Goal: Use online tool/utility: Utilize a website feature to perform a specific function

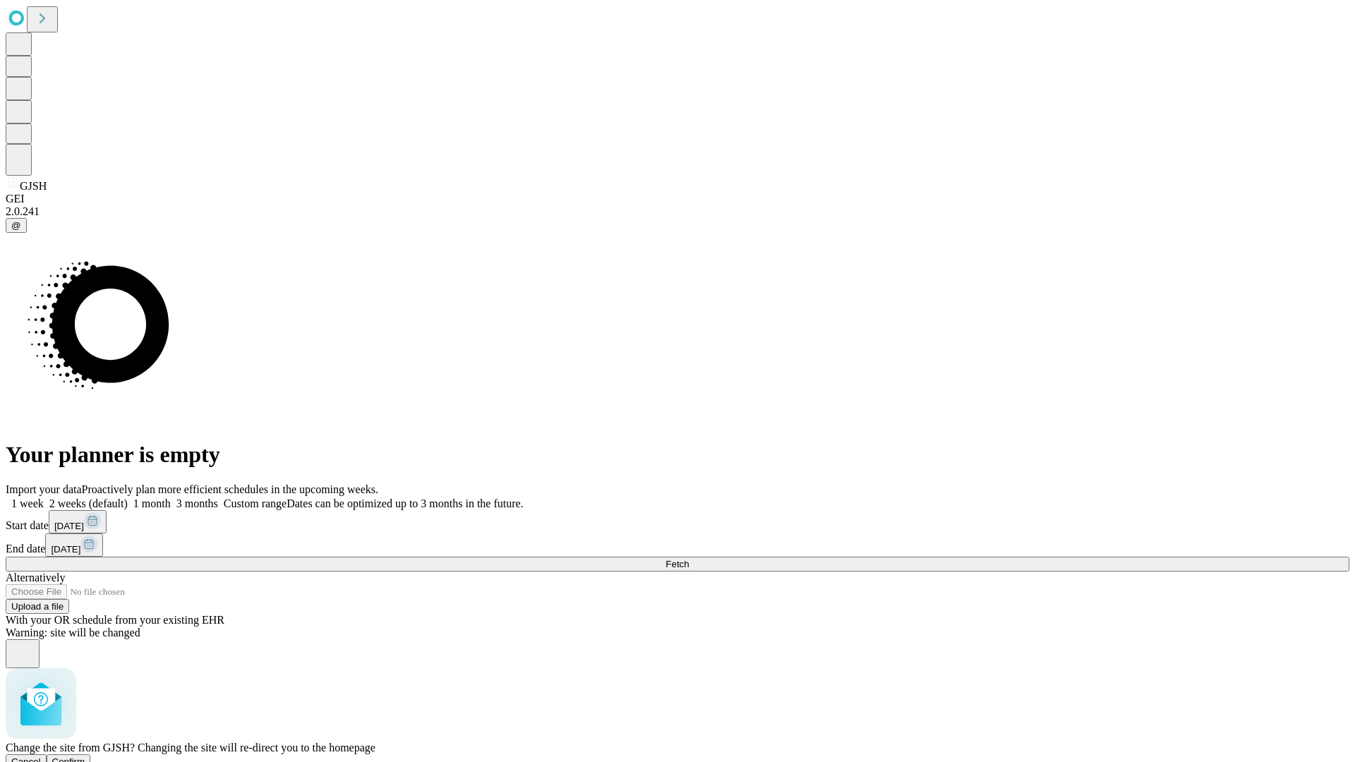
click at [85, 757] on span "Confirm" at bounding box center [68, 762] width 33 height 11
click at [128, 498] on label "2 weeks (default)" at bounding box center [86, 504] width 84 height 12
click at [689, 559] on span "Fetch" at bounding box center [676, 564] width 23 height 11
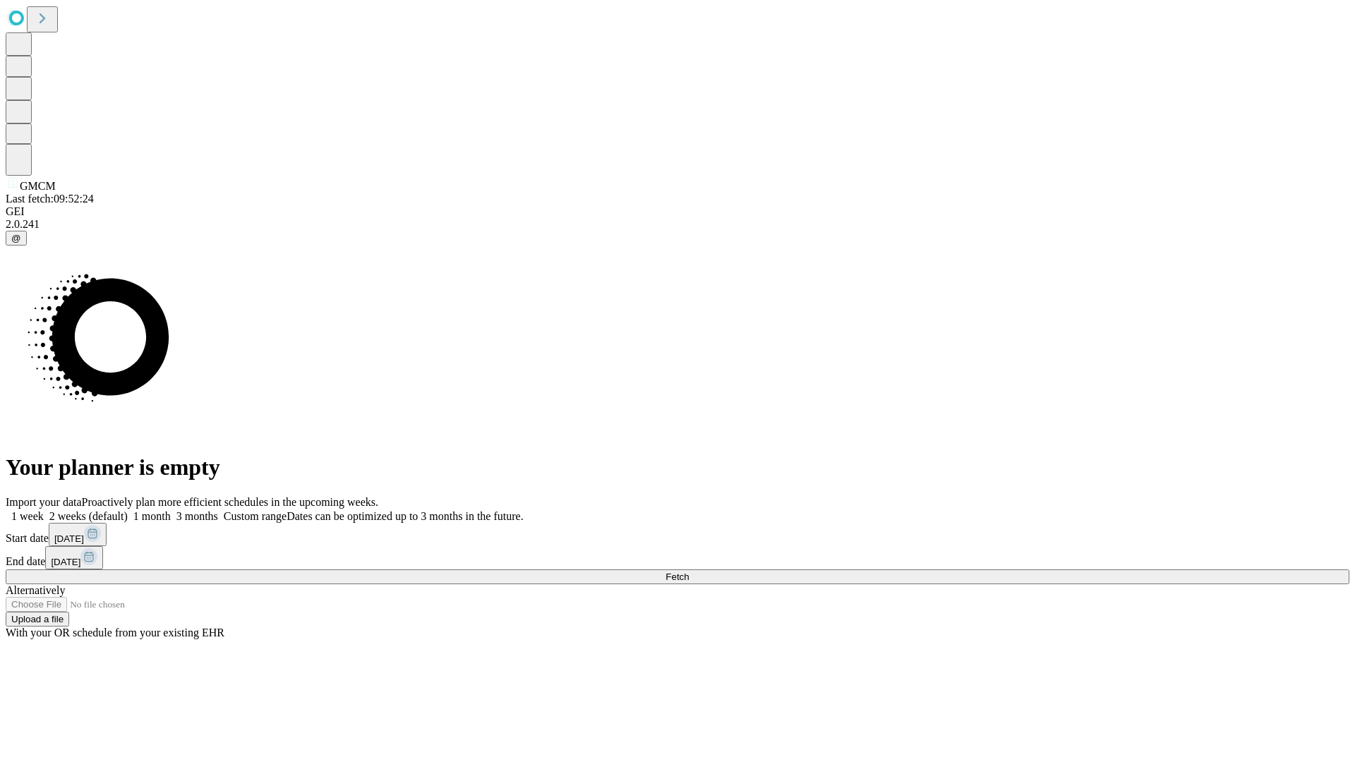
click at [128, 510] on label "2 weeks (default)" at bounding box center [86, 516] width 84 height 12
click at [689, 572] on span "Fetch" at bounding box center [676, 577] width 23 height 11
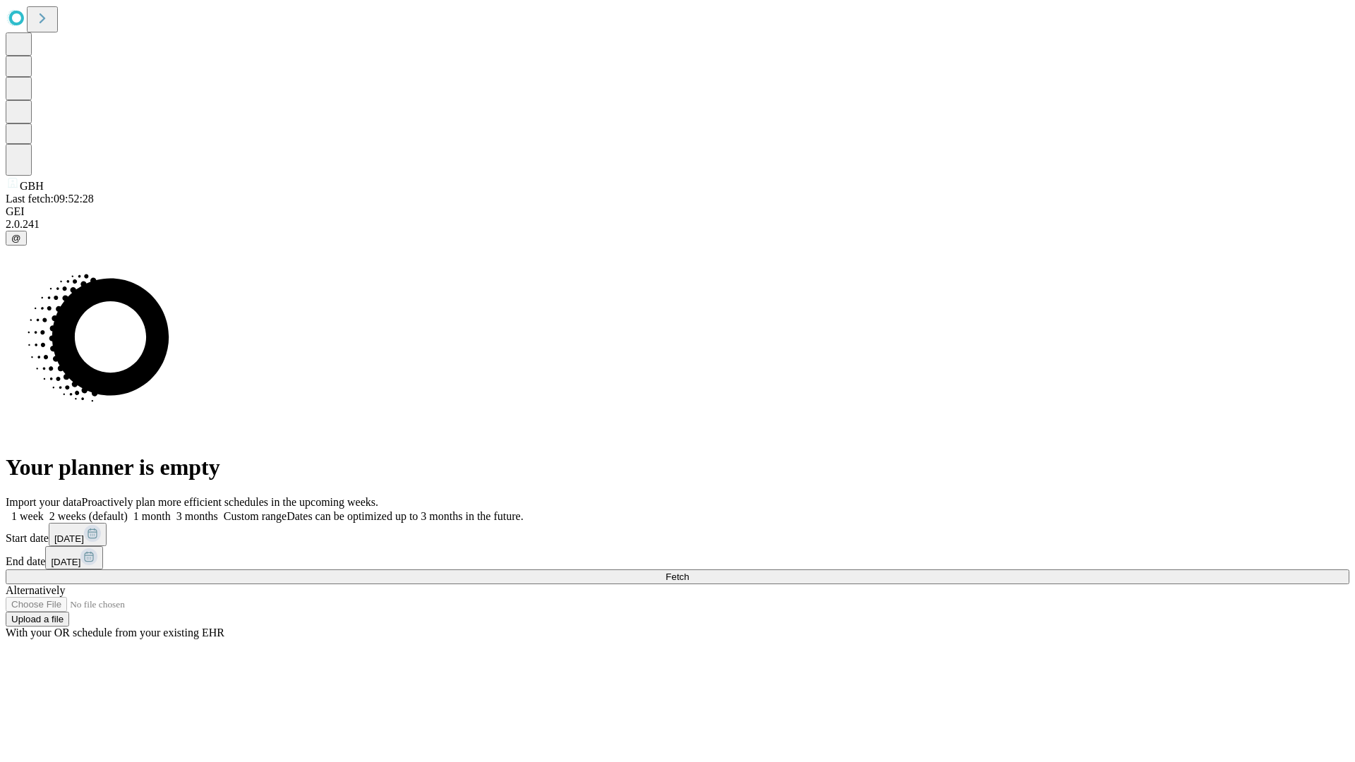
click at [689, 572] on span "Fetch" at bounding box center [676, 577] width 23 height 11
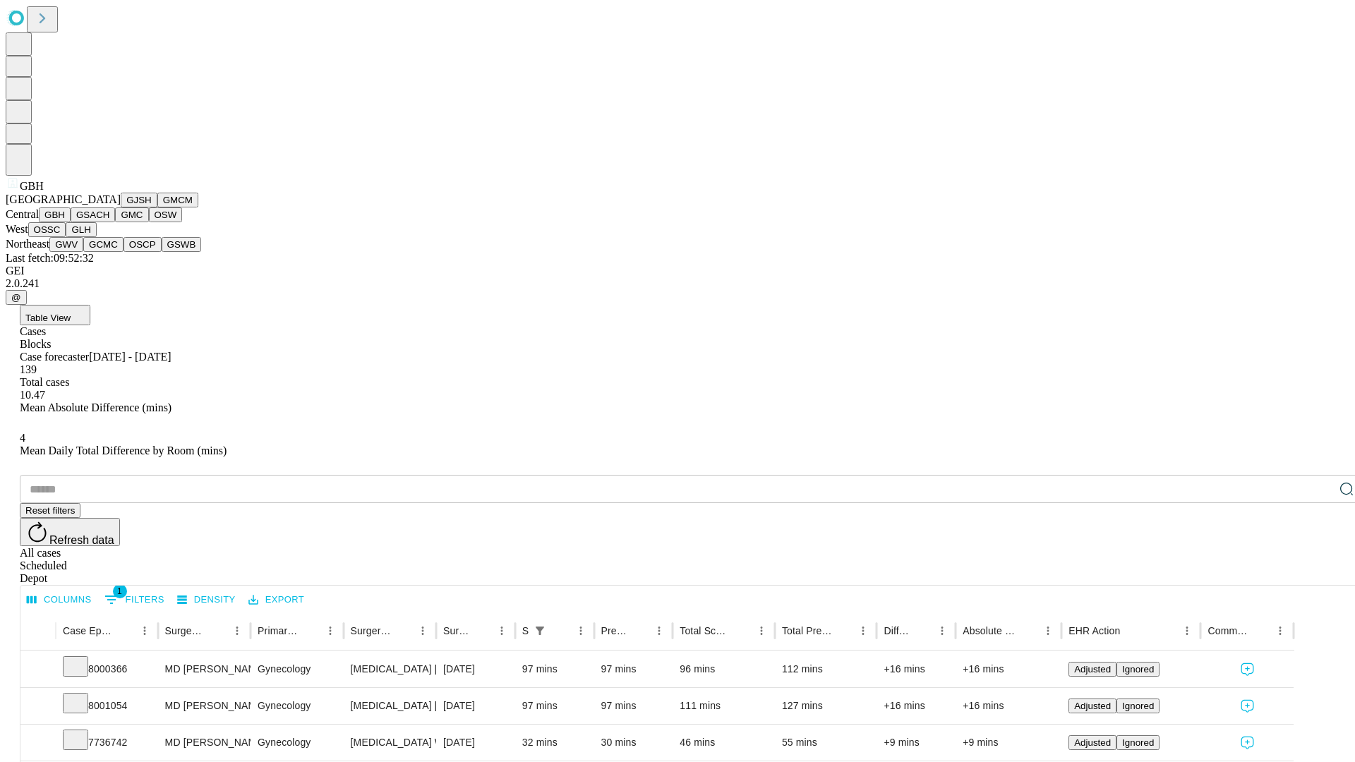
click at [109, 222] on button "GSACH" at bounding box center [93, 214] width 44 height 15
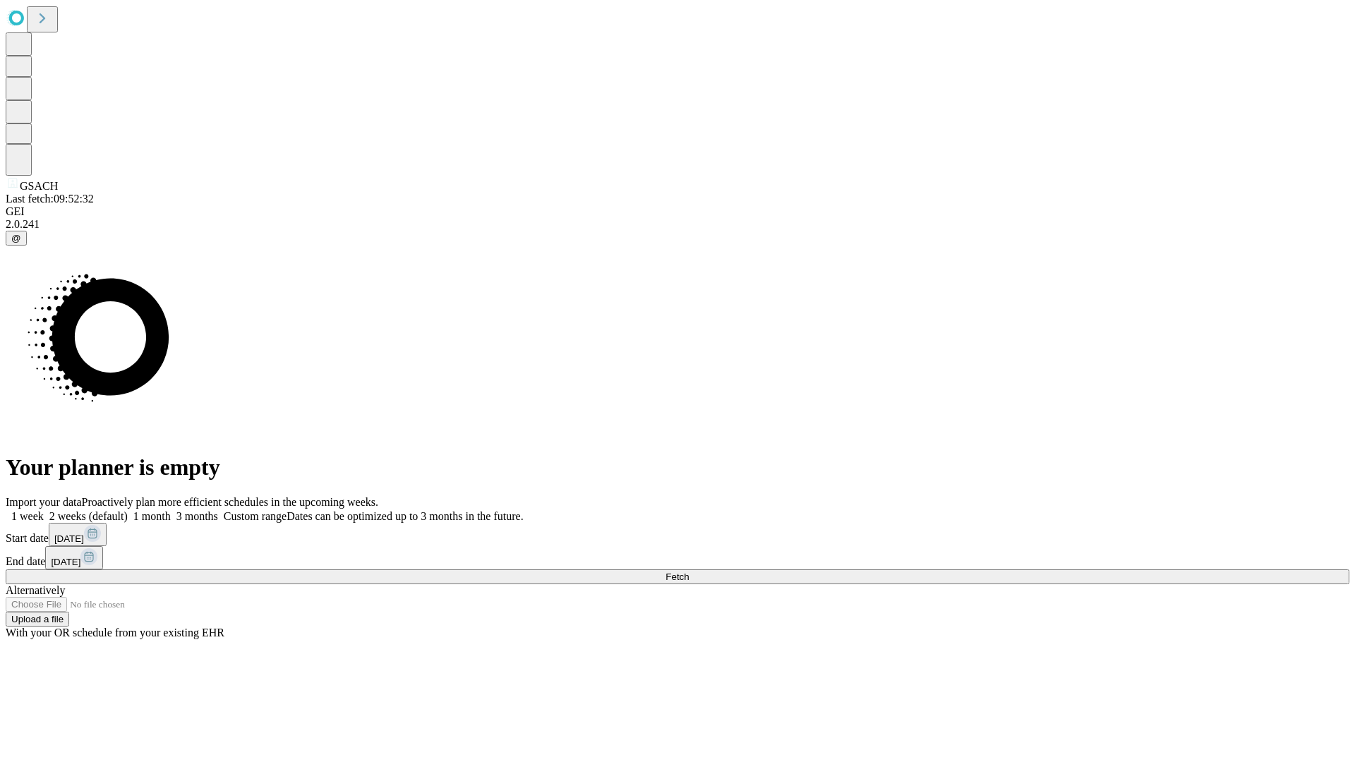
click at [689, 572] on span "Fetch" at bounding box center [676, 577] width 23 height 11
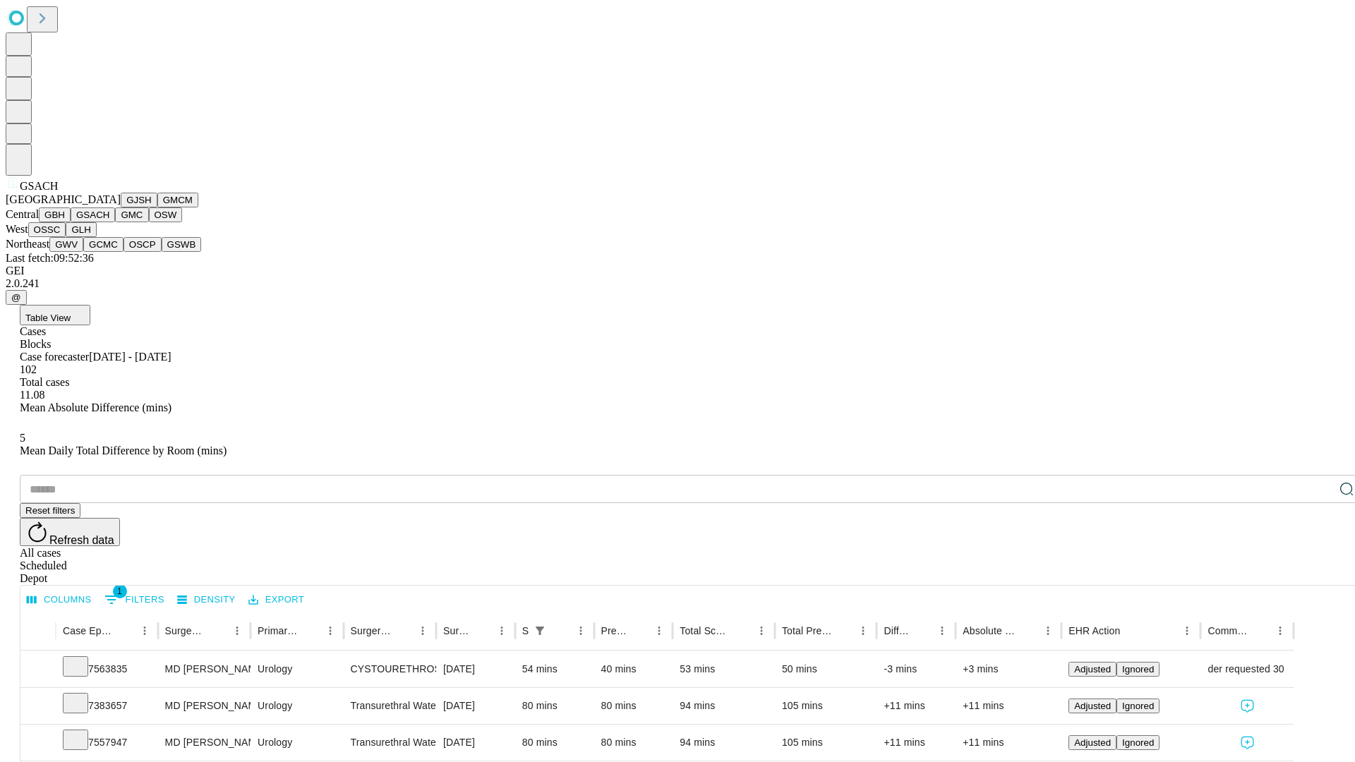
click at [115, 222] on button "GMC" at bounding box center [131, 214] width 33 height 15
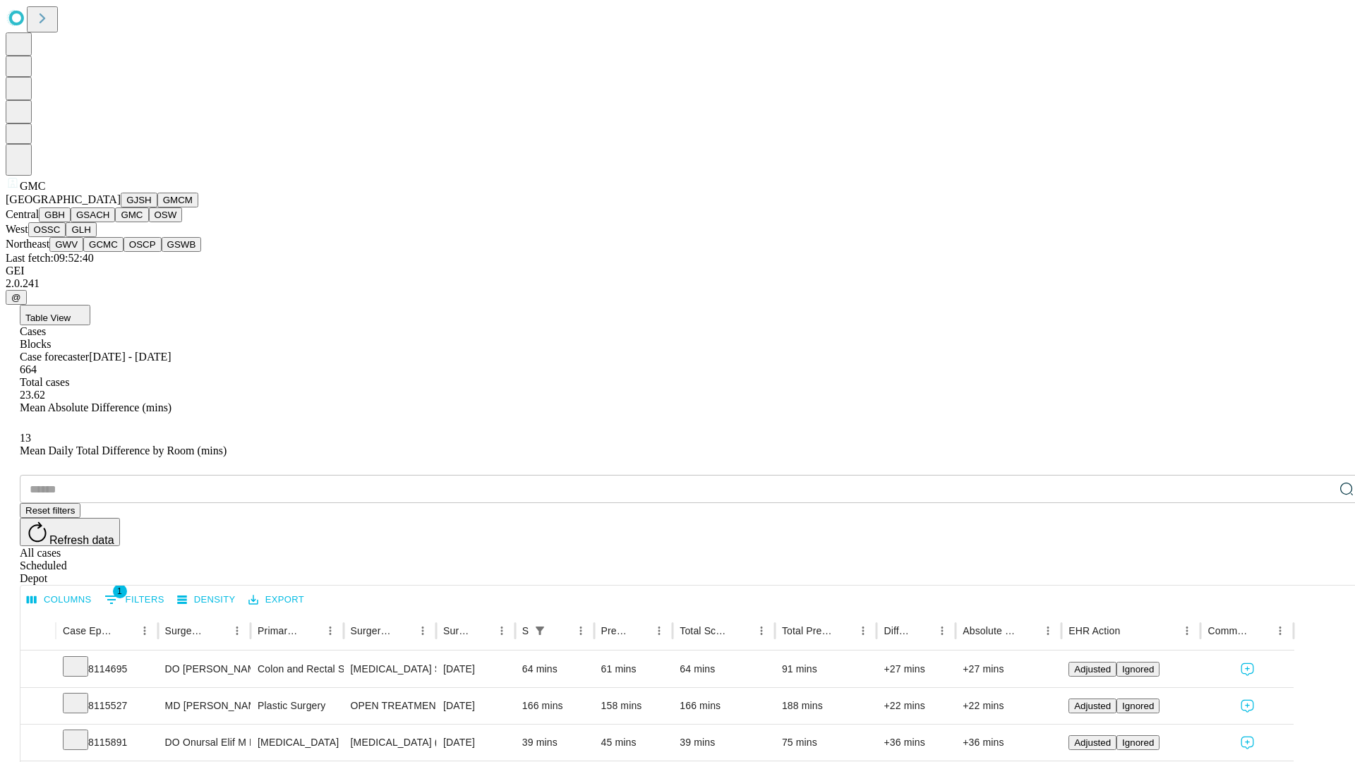
click at [149, 222] on button "OSW" at bounding box center [166, 214] width 34 height 15
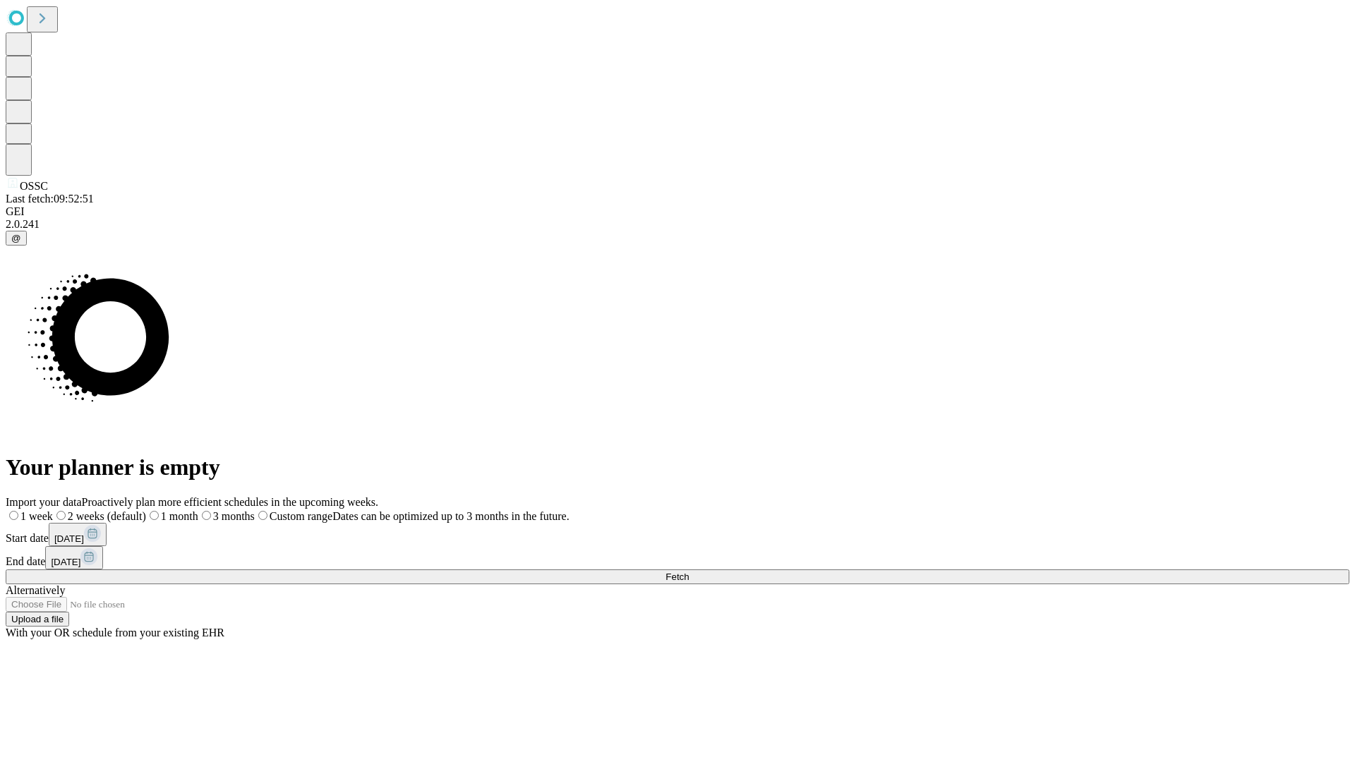
click at [146, 510] on label "2 weeks (default)" at bounding box center [99, 516] width 93 height 12
click at [689, 572] on span "Fetch" at bounding box center [676, 577] width 23 height 11
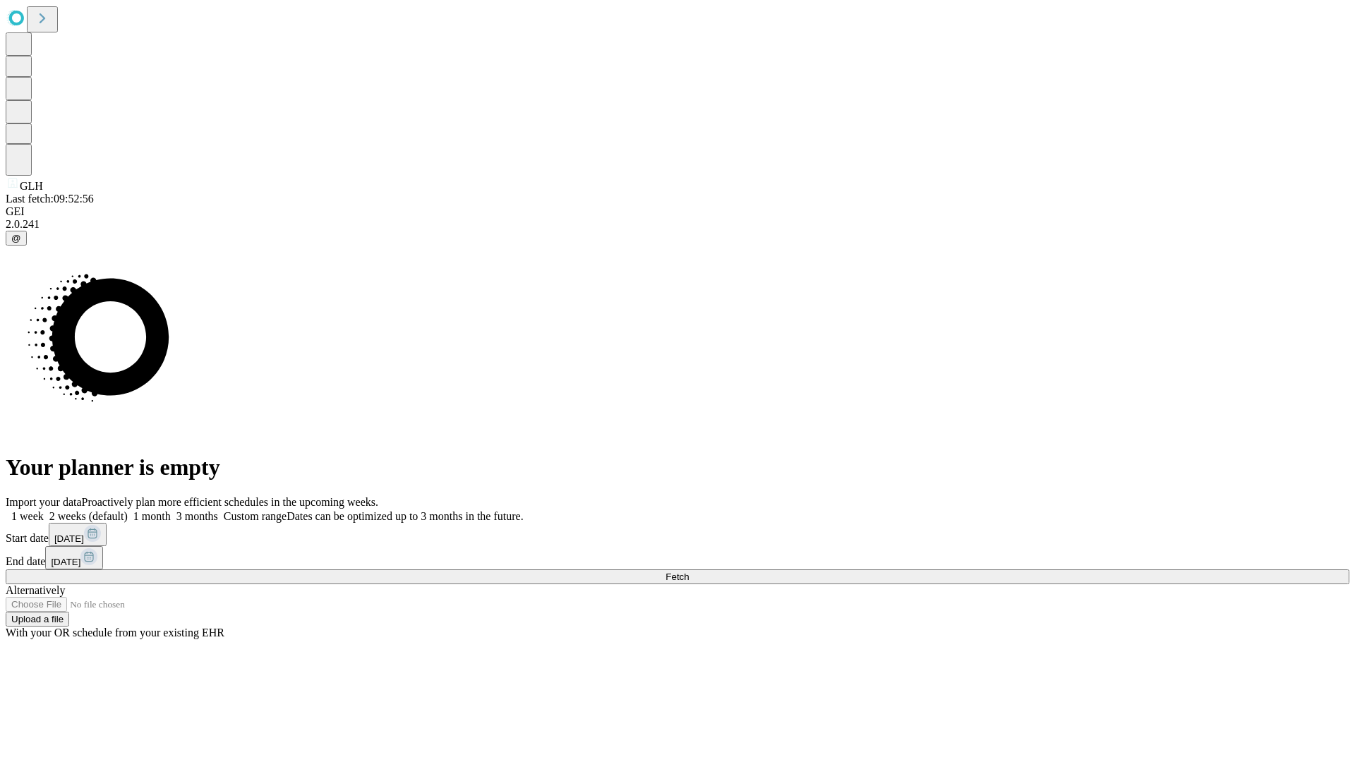
click at [128, 510] on label "2 weeks (default)" at bounding box center [86, 516] width 84 height 12
click at [689, 572] on span "Fetch" at bounding box center [676, 577] width 23 height 11
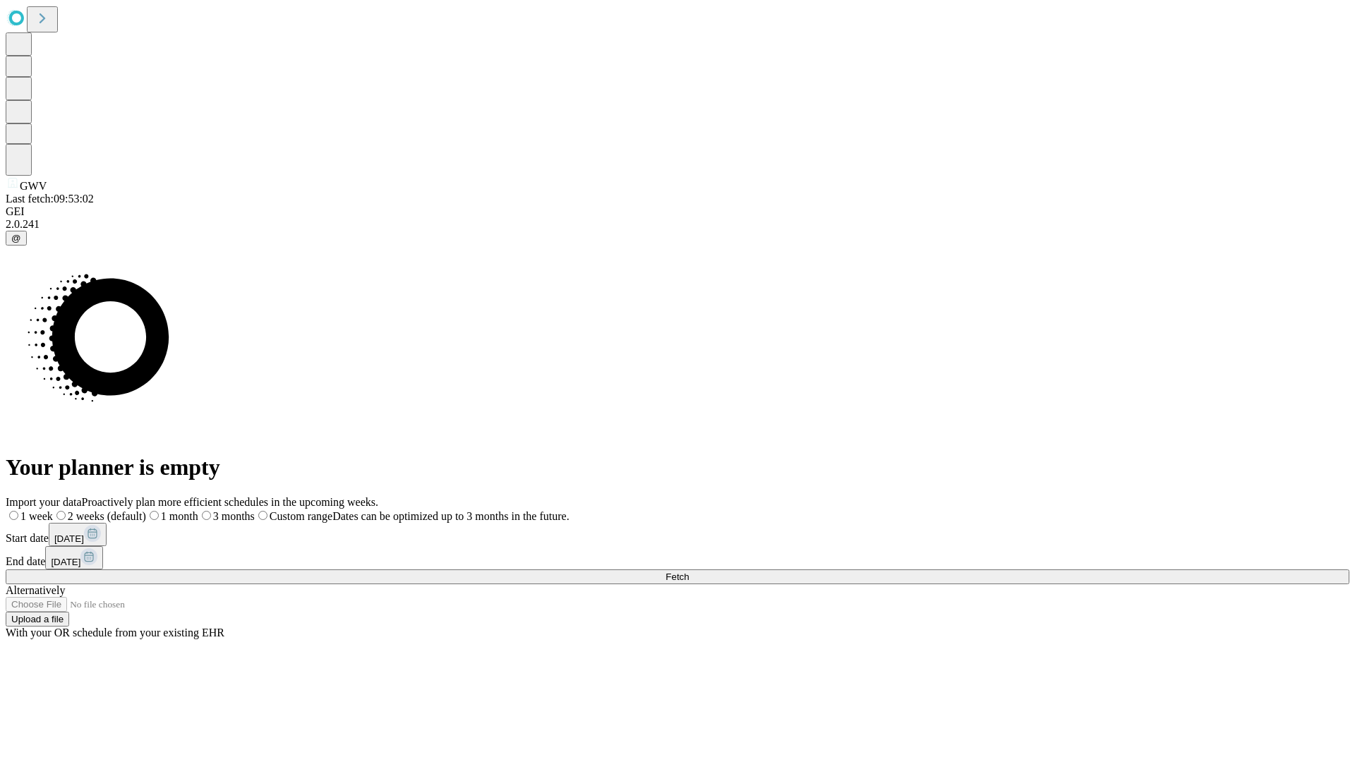
click at [146, 510] on label "2 weeks (default)" at bounding box center [99, 516] width 93 height 12
click at [689, 572] on span "Fetch" at bounding box center [676, 577] width 23 height 11
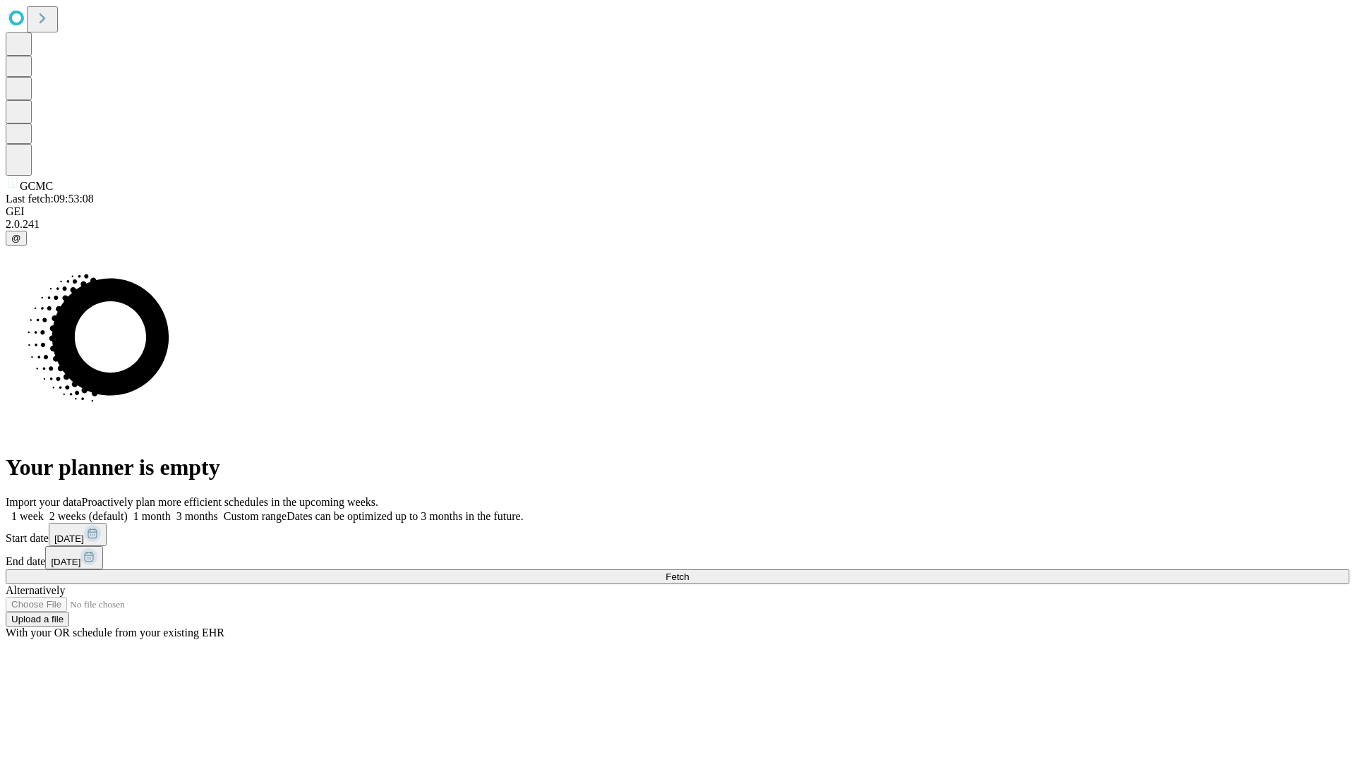
click at [128, 510] on label "2 weeks (default)" at bounding box center [86, 516] width 84 height 12
click at [689, 572] on span "Fetch" at bounding box center [676, 577] width 23 height 11
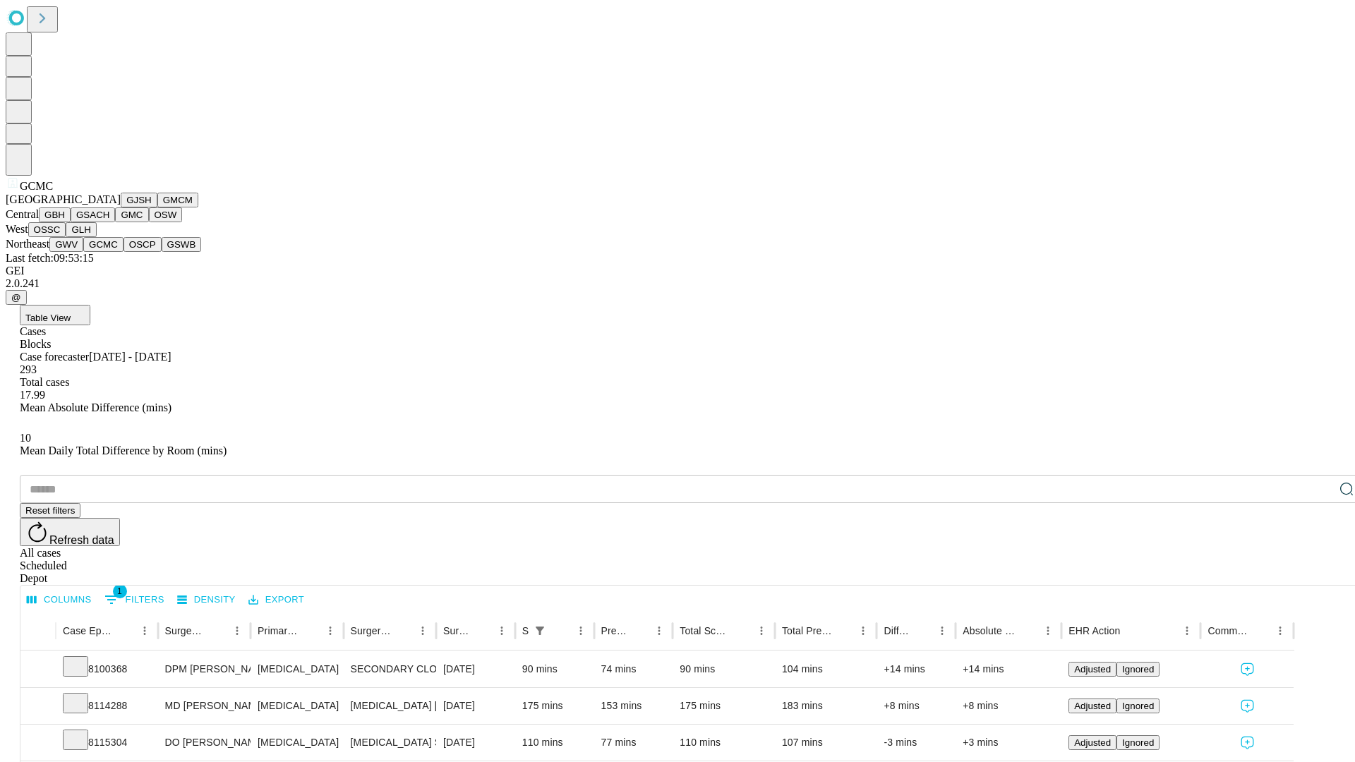
click at [123, 252] on button "OSCP" at bounding box center [142, 244] width 38 height 15
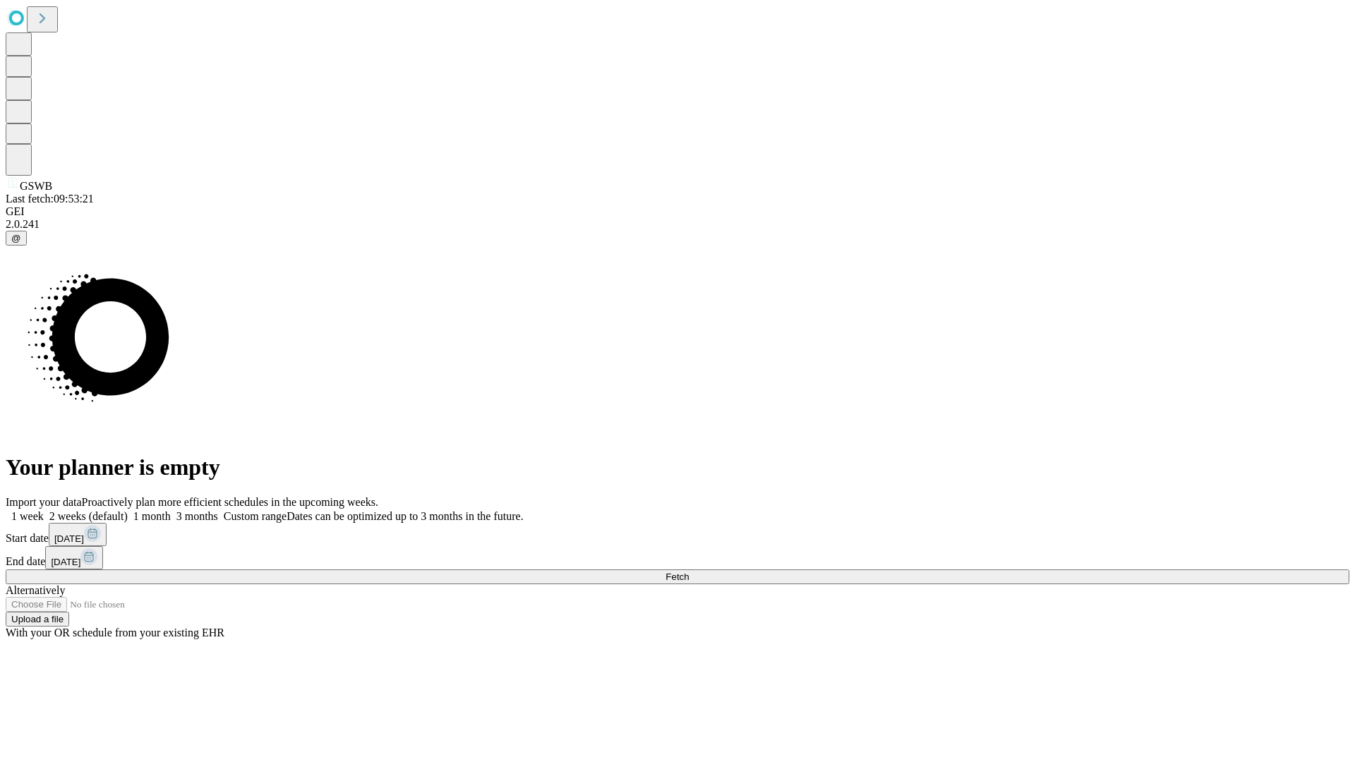
click at [128, 510] on label "2 weeks (default)" at bounding box center [86, 516] width 84 height 12
click at [689, 572] on span "Fetch" at bounding box center [676, 577] width 23 height 11
